Goal: Entertainment & Leisure: Consume media (video, audio)

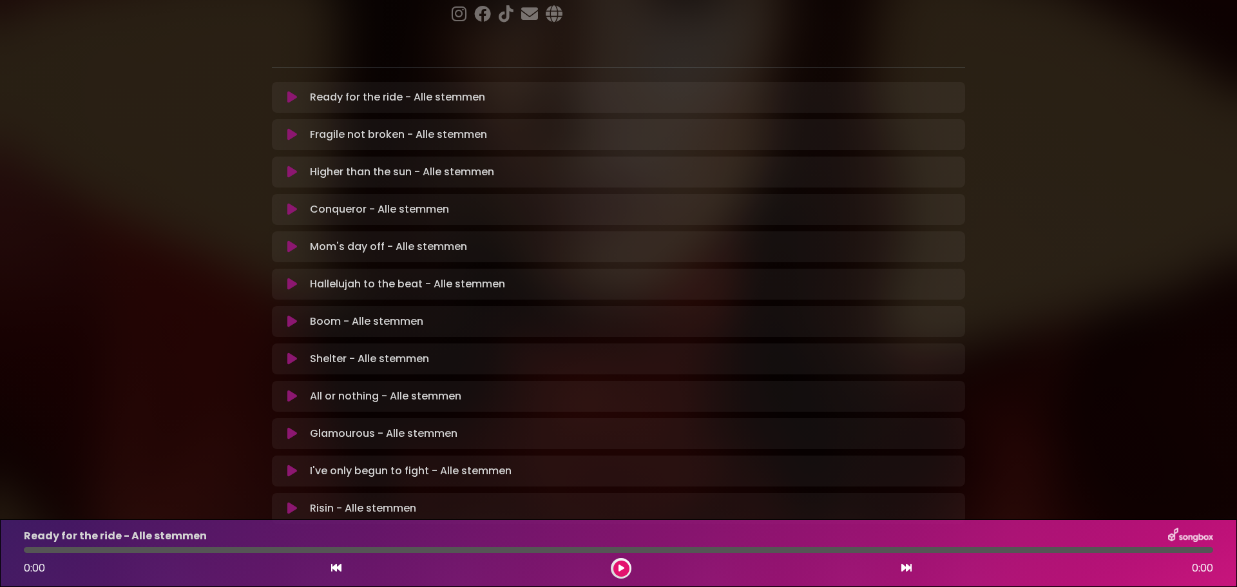
scroll to position [268, 0]
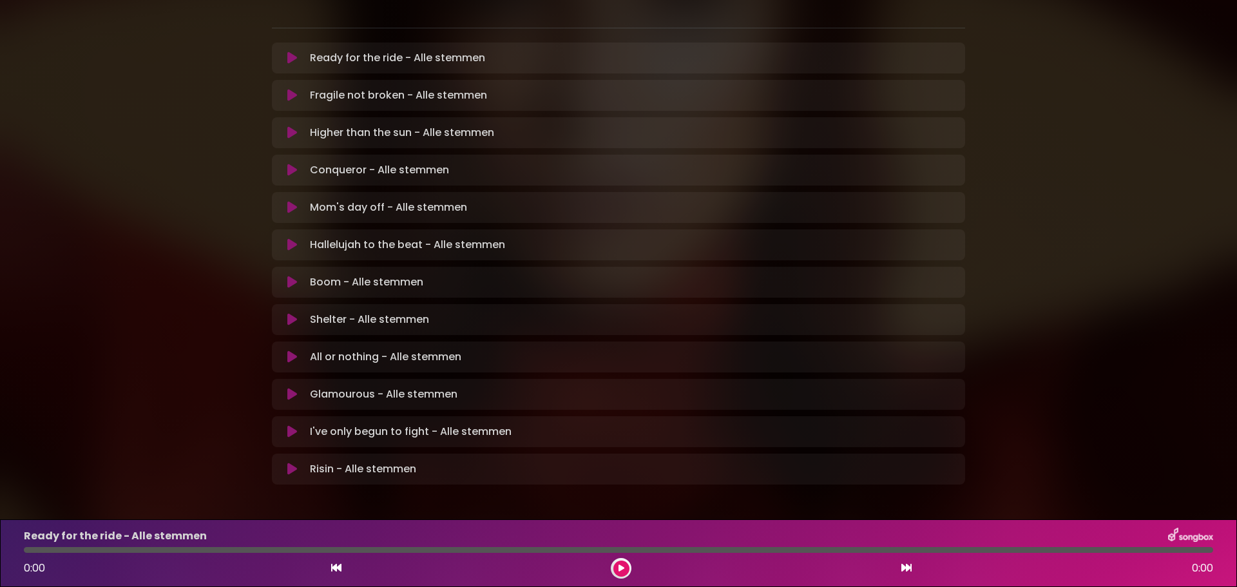
click at [287, 388] on icon at bounding box center [292, 394] width 10 height 13
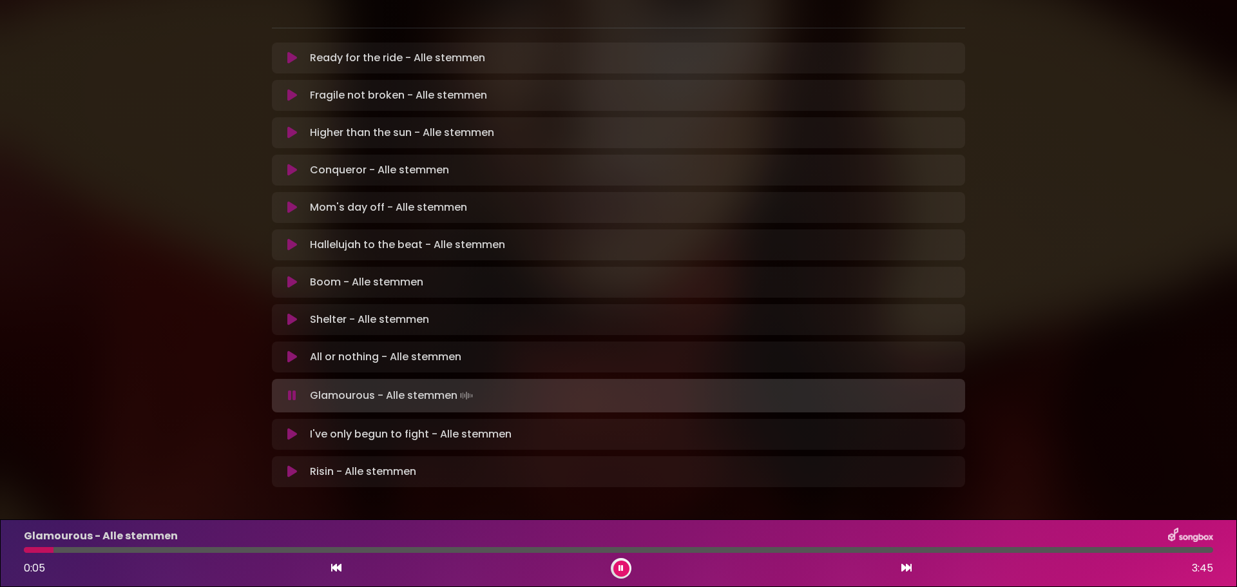
click at [48, 548] on div at bounding box center [39, 550] width 30 height 6
drag, startPoint x: 52, startPoint y: 548, endPoint x: 676, endPoint y: 617, distance: 628.8
click at [676, 586] on html "× [PERSON_NAME] in Koor | [GEOGRAPHIC_DATA] 1 - [GEOGRAPHIC_DATA] - [GEOGRAPHIC…" at bounding box center [618, 293] width 1237 height 587
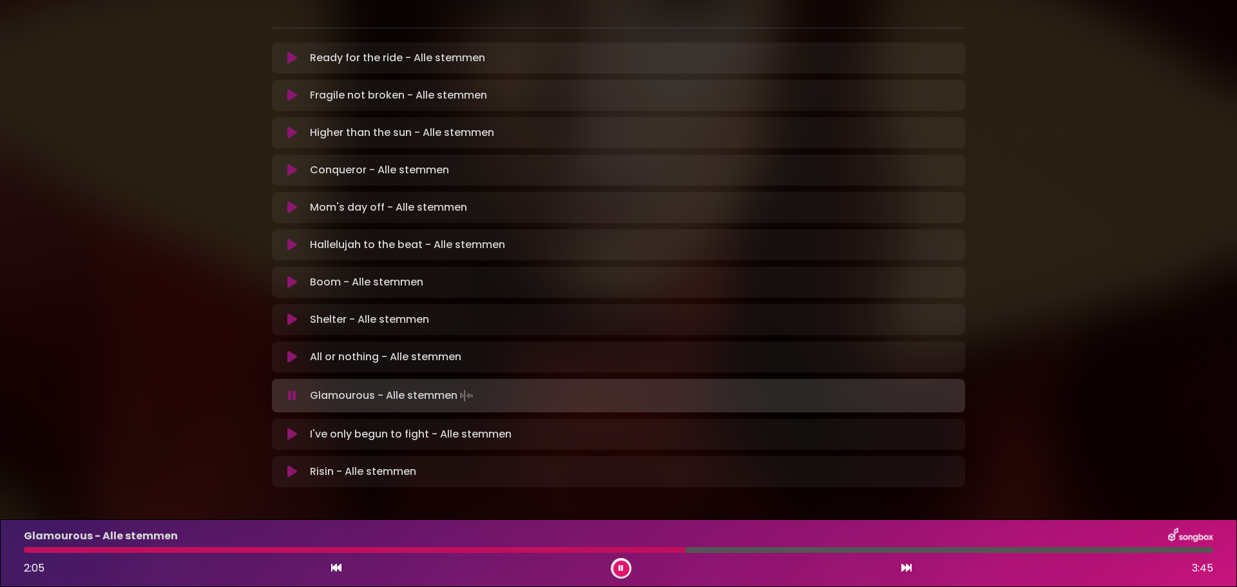
click at [943, 551] on div at bounding box center [618, 550] width 1189 height 6
click at [621, 567] on icon at bounding box center [620, 568] width 5 height 8
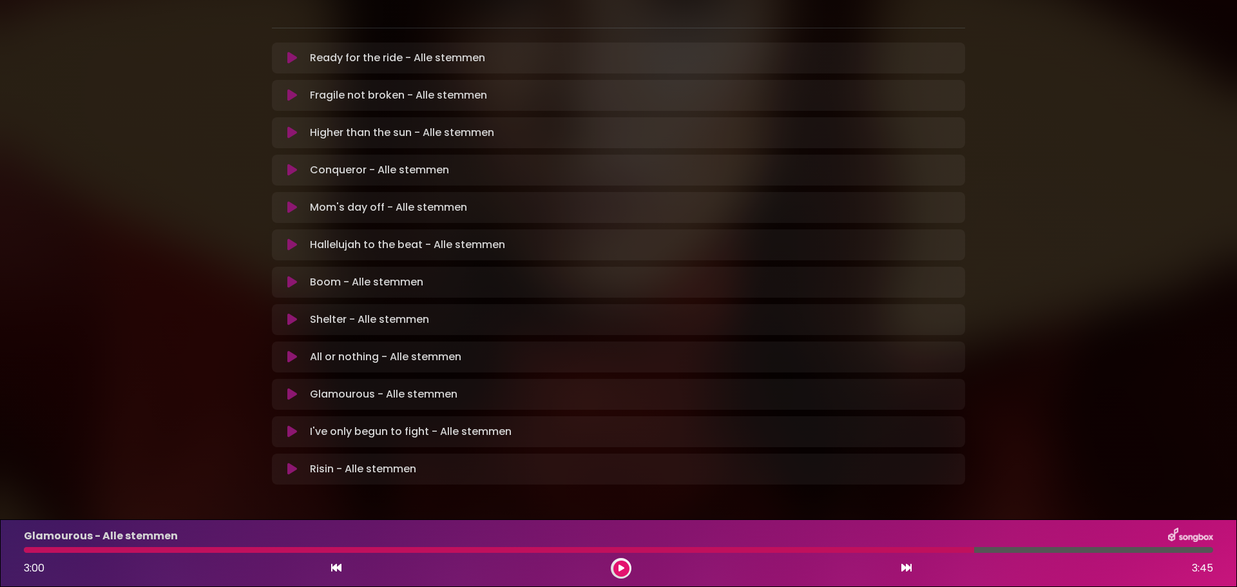
click at [618, 565] on icon at bounding box center [621, 568] width 6 height 8
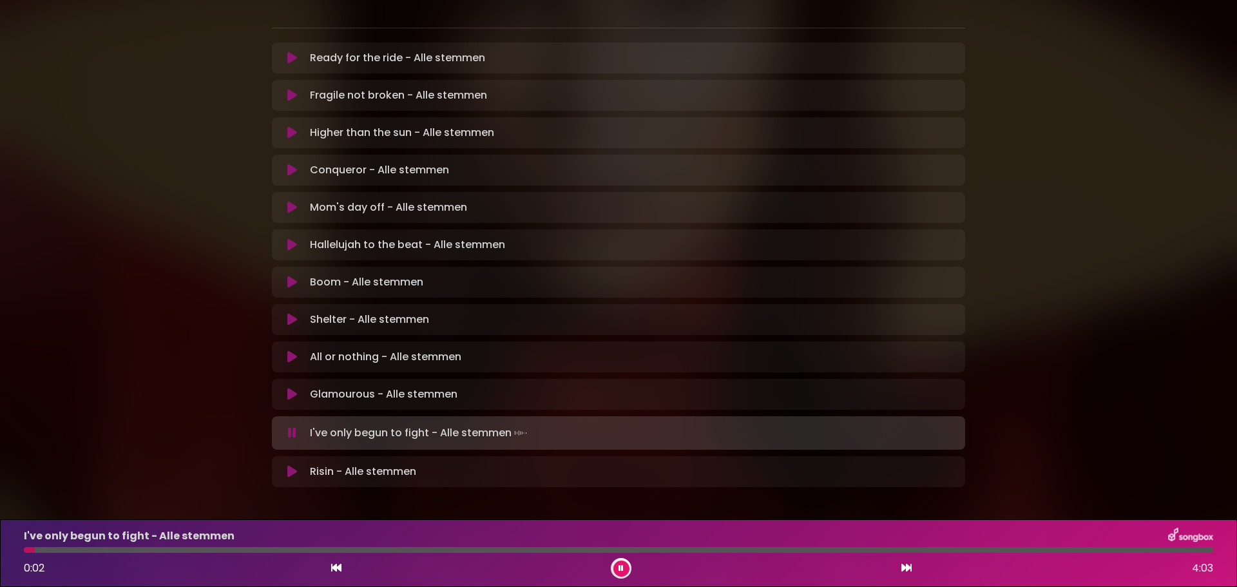
click at [338, 570] on icon at bounding box center [336, 567] width 10 height 10
click at [333, 564] on icon at bounding box center [336, 567] width 10 height 10
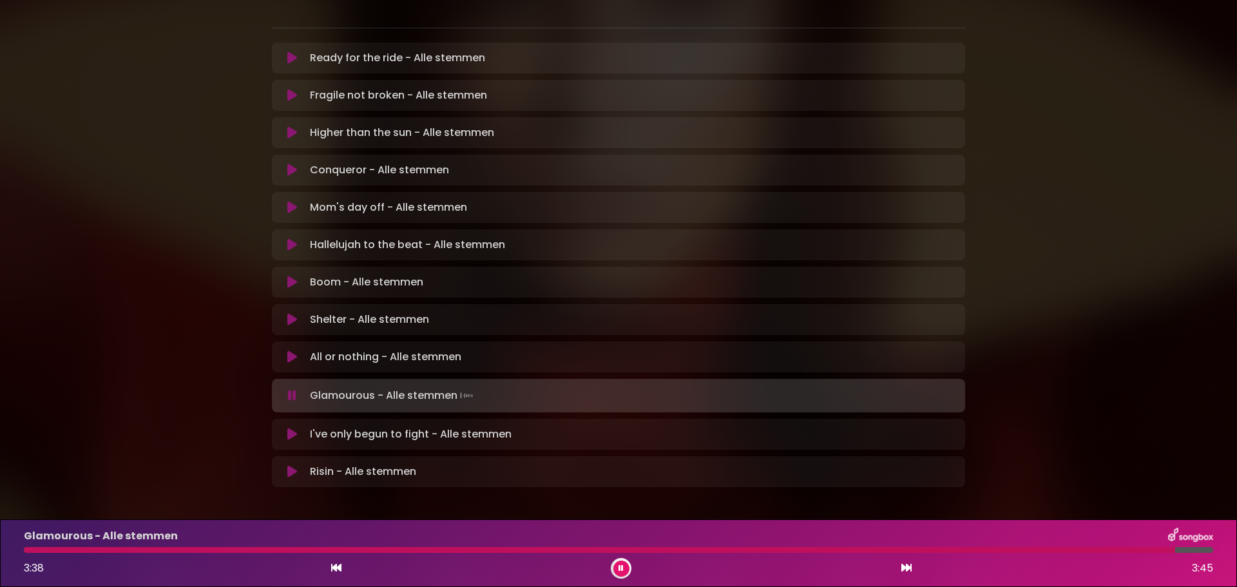
click at [338, 564] on icon at bounding box center [336, 567] width 10 height 10
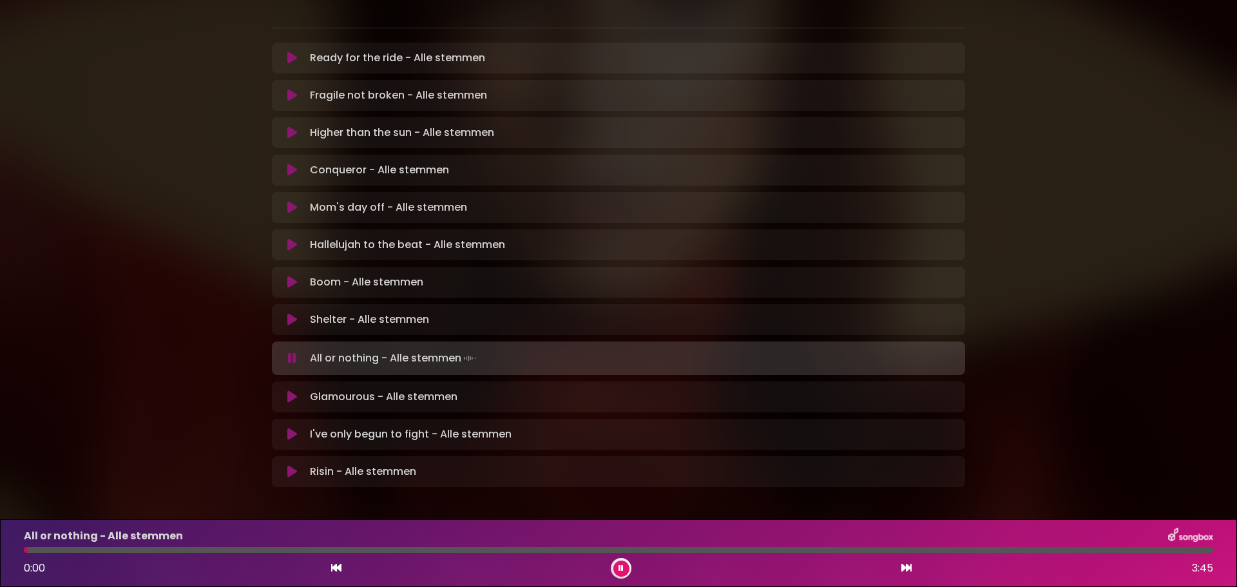
click at [906, 570] on icon at bounding box center [906, 567] width 10 height 10
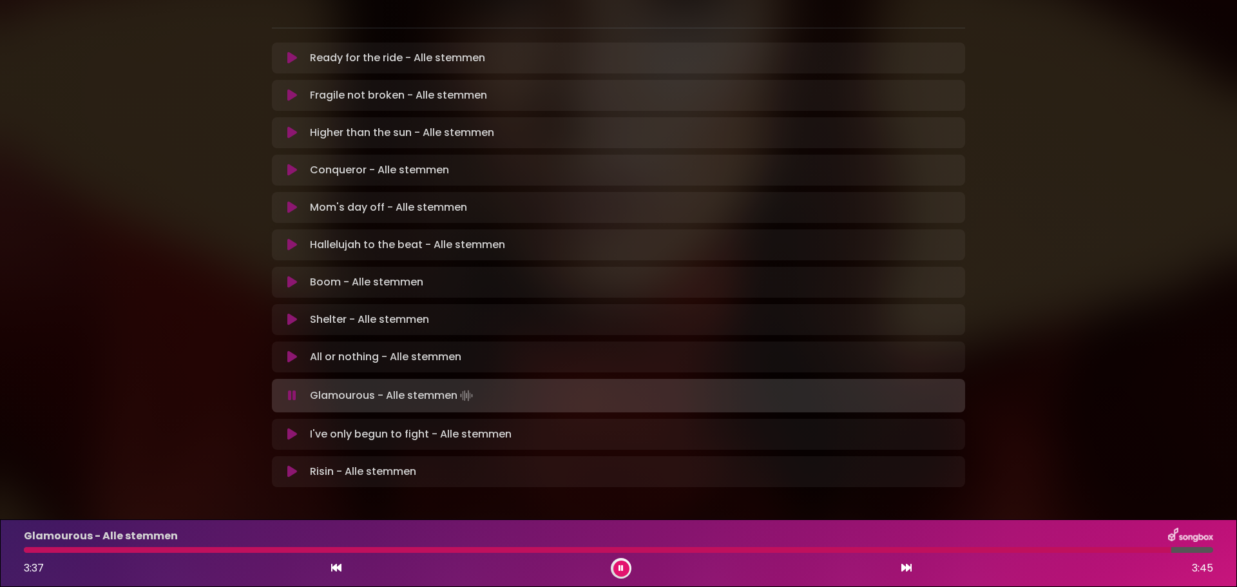
click at [624, 564] on button at bounding box center [621, 568] width 16 height 16
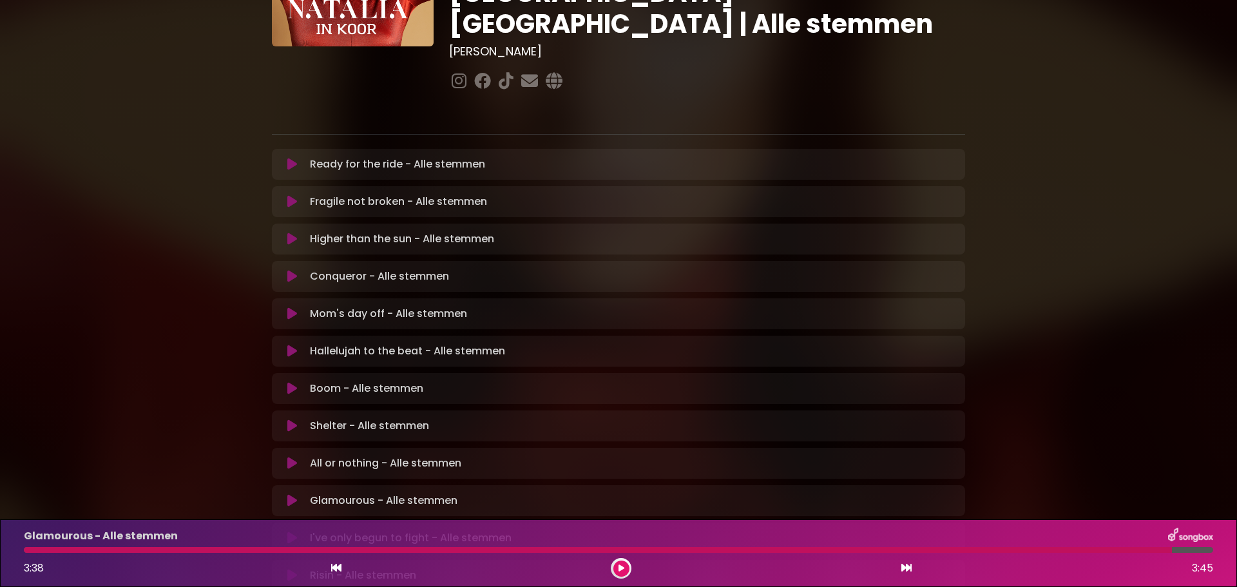
scroll to position [139, 0]
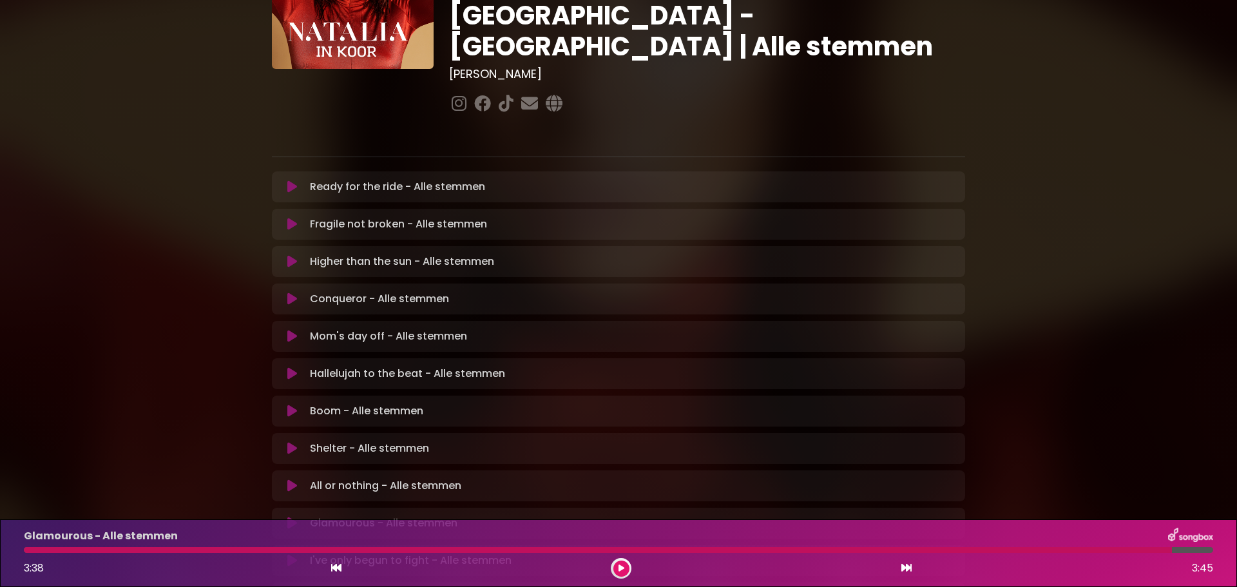
click at [289, 367] on icon at bounding box center [292, 373] width 10 height 13
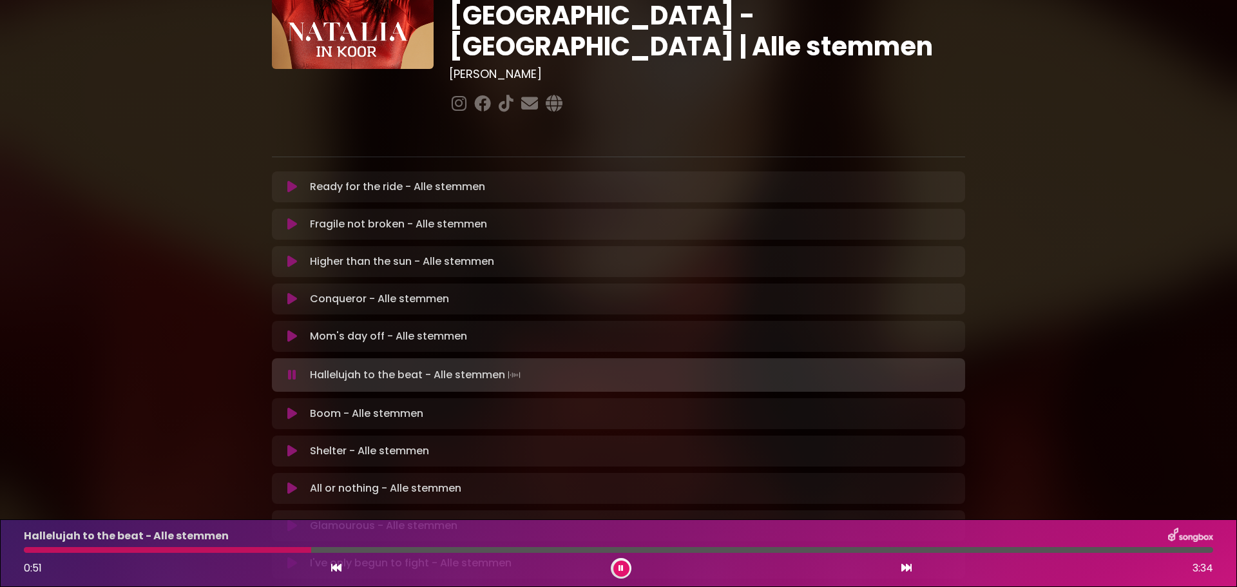
drag, startPoint x: 70, startPoint y: 565, endPoint x: 119, endPoint y: 566, distance: 49.0
click at [71, 565] on div "0:51 3:34" at bounding box center [618, 568] width 1205 height 21
click at [619, 562] on button at bounding box center [621, 568] width 16 height 16
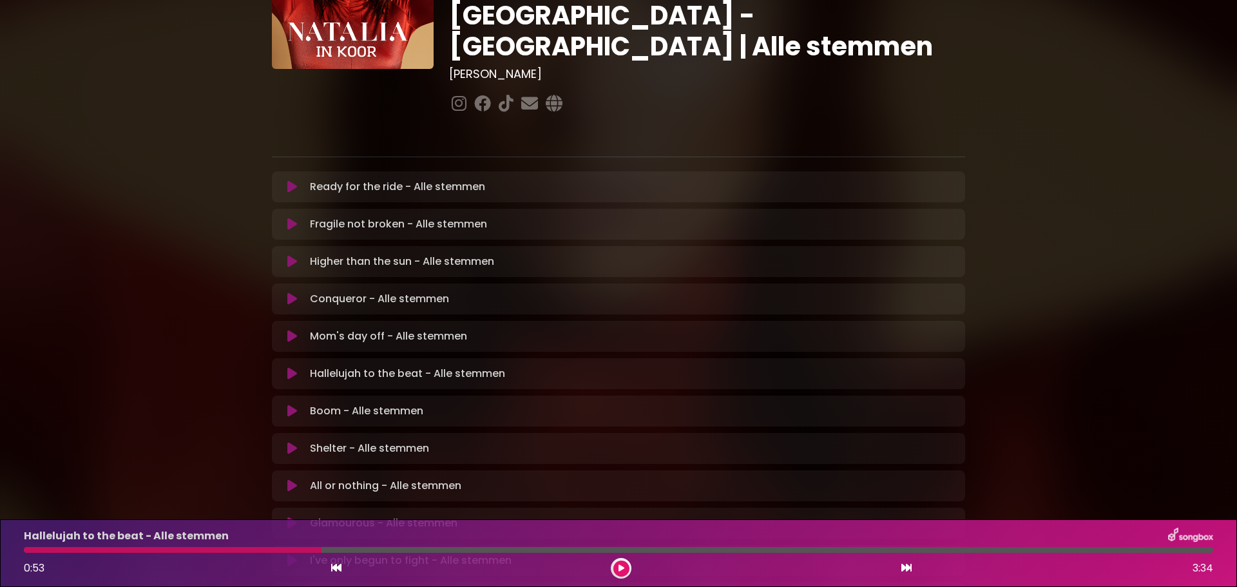
click at [617, 566] on button at bounding box center [621, 568] width 16 height 16
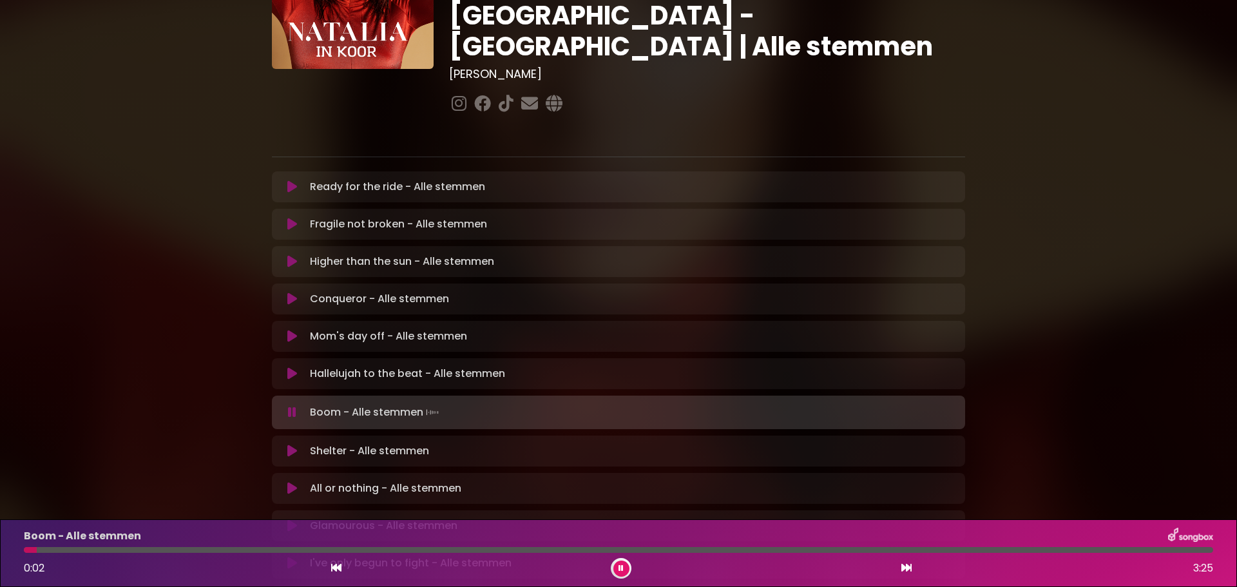
click at [617, 567] on button at bounding box center [621, 568] width 16 height 16
